Goal: Information Seeking & Learning: Learn about a topic

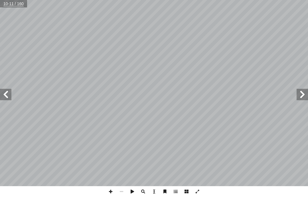
click at [11, 94] on span at bounding box center [5, 94] width 11 height 11
click at [8, 94] on span at bounding box center [5, 94] width 11 height 11
click at [9, 90] on span at bounding box center [5, 94] width 11 height 11
click at [4, 95] on span at bounding box center [5, 94] width 11 height 11
click at [2, 94] on span at bounding box center [5, 94] width 11 height 11
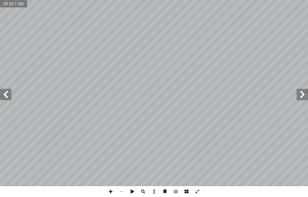
click at [11, 90] on span at bounding box center [5, 94] width 11 height 11
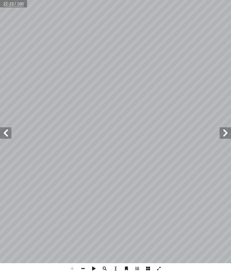
click at [7, 137] on span at bounding box center [5, 132] width 11 height 11
